Goal: Information Seeking & Learning: Learn about a topic

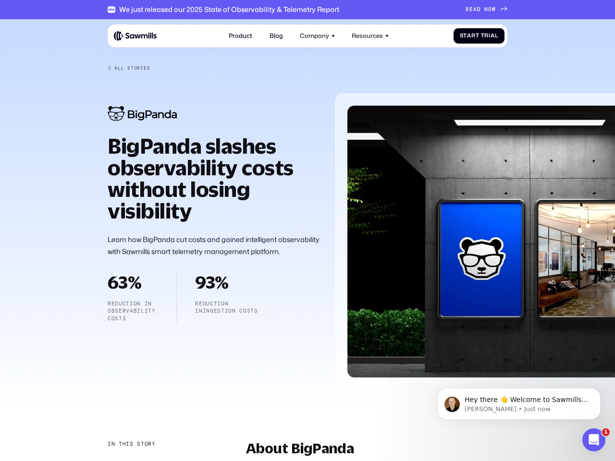
click at [318, 36] on div "Company" at bounding box center [314, 35] width 29 height 7
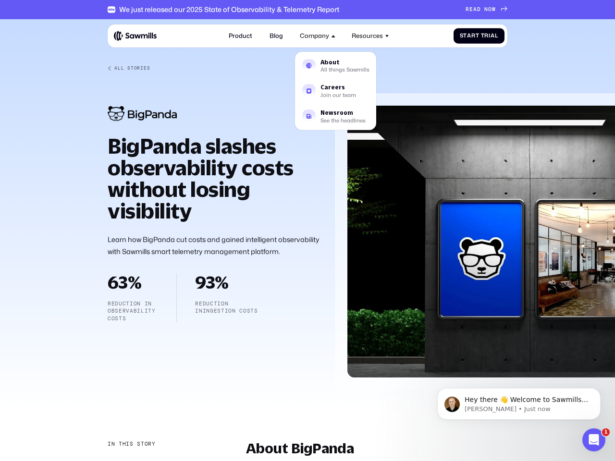
click at [370, 36] on div "Resources" at bounding box center [367, 35] width 31 height 7
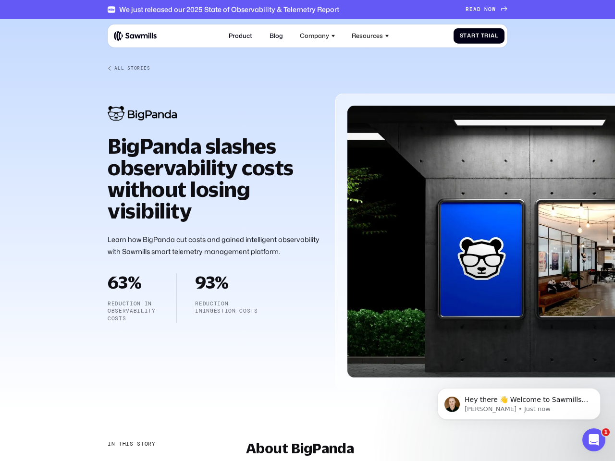
click at [131, 444] on div "In this story" at bounding box center [132, 445] width 48 height 8
click at [158, 461] on div "About BigPanda" at bounding box center [158, 464] width 100 height 8
click at [519, 404] on p "Hey there 👋 Welcome to Sawmills. The smart telemetry management platform that s…" at bounding box center [527, 400] width 124 height 10
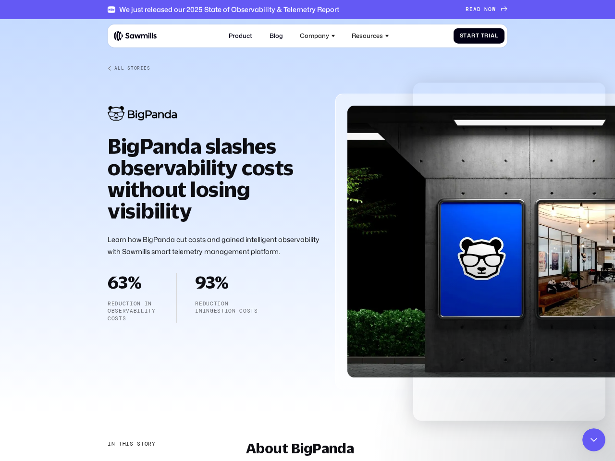
click at [602, 391] on div at bounding box center [307, 211] width 615 height 384
